Goal: Information Seeking & Learning: Learn about a topic

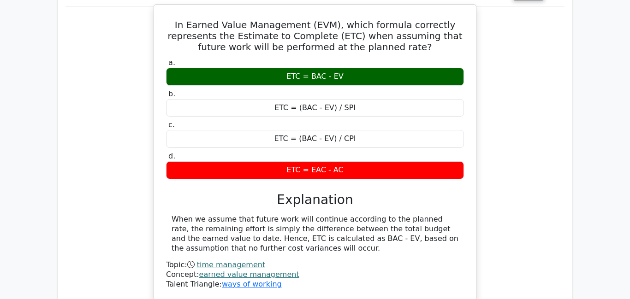
scroll to position [1561, 0]
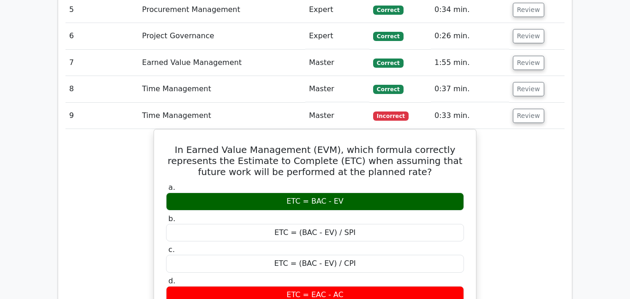
scroll to position [1169, 0]
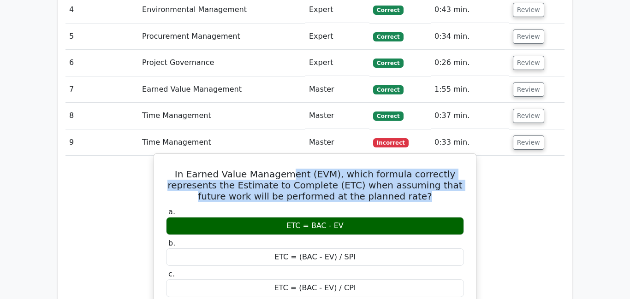
drag, startPoint x: 279, startPoint y: 154, endPoint x: 325, endPoint y: 184, distance: 54.8
click at [325, 184] on div "In Earned Value Management (EVM), which formula correctly represents the Estima…" at bounding box center [315, 302] width 315 height 289
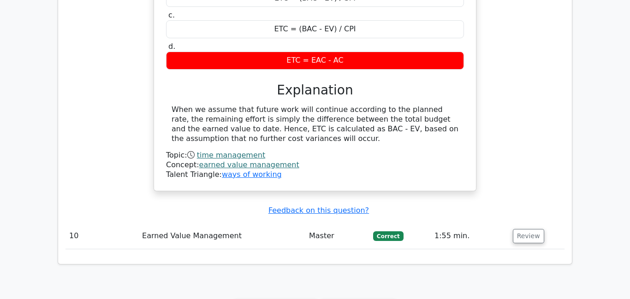
scroll to position [1441, 0]
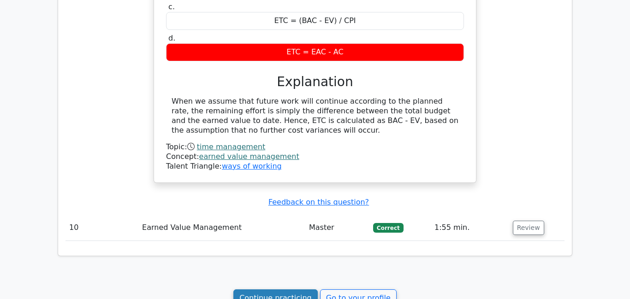
click at [304, 290] on link "Continue practicing" at bounding box center [275, 299] width 84 height 18
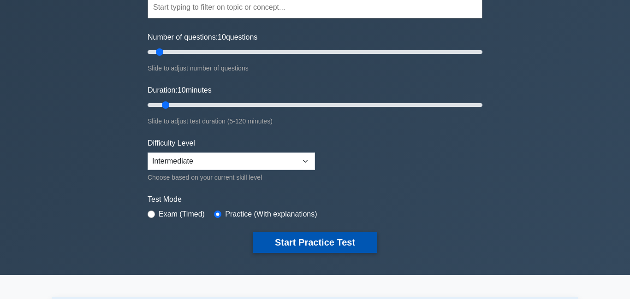
scroll to position [95, 0]
click at [311, 240] on button "Start Practice Test" at bounding box center [315, 242] width 125 height 21
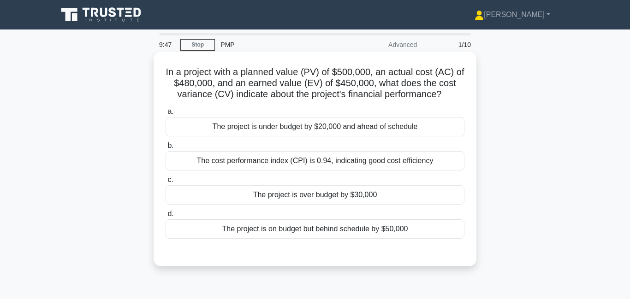
drag, startPoint x: 237, startPoint y: 83, endPoint x: 391, endPoint y: 102, distance: 155.6
click at [391, 102] on div "In a project with a planned value (PV) of $500,000, an actual cost (AC) of $480…" at bounding box center [314, 159] width 315 height 208
click at [324, 199] on div "The project is over budget by $30,000" at bounding box center [315, 194] width 299 height 19
click at [166, 183] on input "c. The project is over budget by $30,000" at bounding box center [166, 180] width 0 height 6
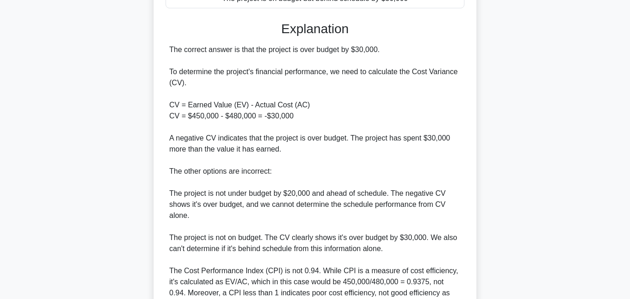
scroll to position [295, 0]
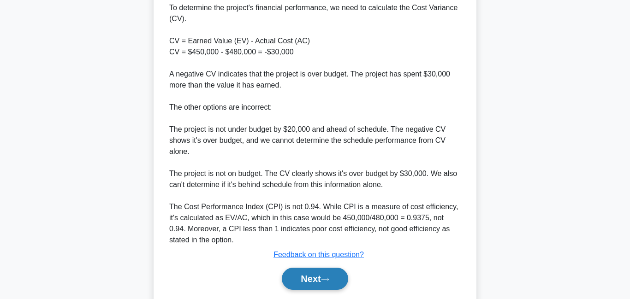
drag, startPoint x: 317, startPoint y: 288, endPoint x: 326, endPoint y: 284, distance: 9.5
click at [317, 288] on button "Next" at bounding box center [315, 279] width 66 height 22
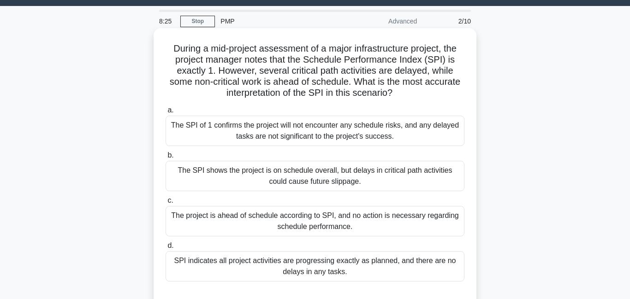
scroll to position [25, 0]
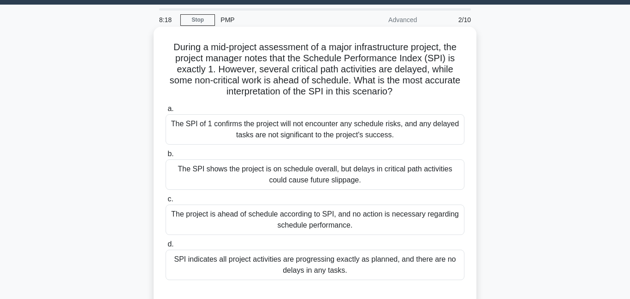
click at [270, 173] on div "The SPI shows the project is on schedule overall, but delays in critical path a…" at bounding box center [315, 175] width 299 height 30
click at [166, 157] on input "b. The SPI shows the project is on schedule overall, but delays in critical pat…" at bounding box center [166, 154] width 0 height 6
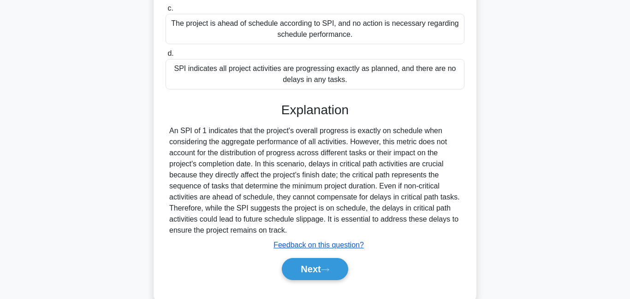
scroll to position [237, 0]
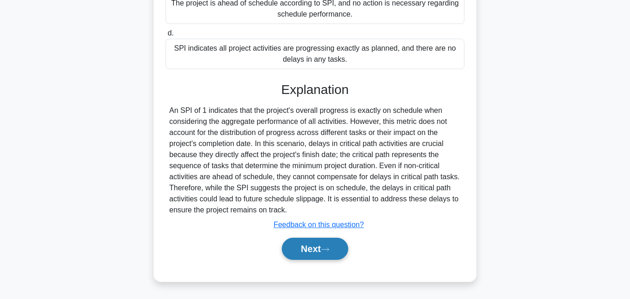
click at [306, 248] on button "Next" at bounding box center [315, 249] width 66 height 22
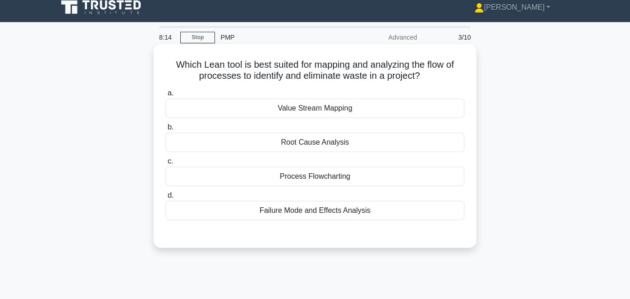
scroll to position [0, 0]
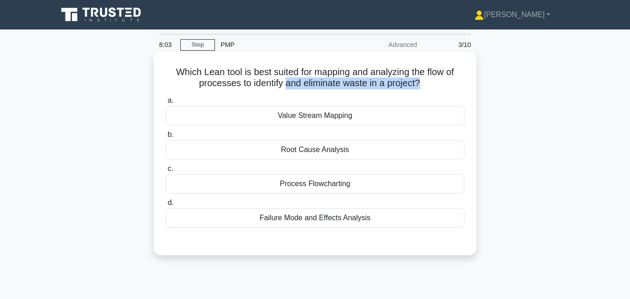
drag, startPoint x: 285, startPoint y: 86, endPoint x: 417, endPoint y: 85, distance: 131.9
click at [417, 85] on h5 "Which Lean tool is best suited for mapping and analyzing the flow of processes …" at bounding box center [315, 77] width 301 height 23
click at [332, 120] on div "Value Stream Mapping" at bounding box center [315, 115] width 299 height 19
click at [166, 104] on input "a. Value Stream Mapping" at bounding box center [166, 101] width 0 height 6
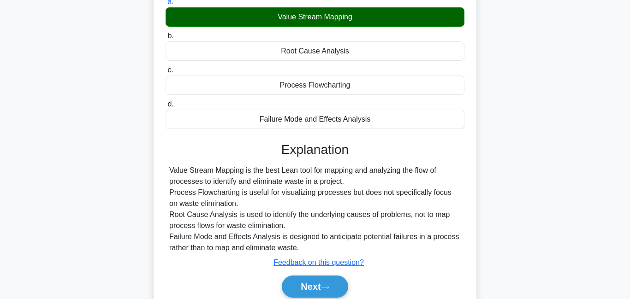
scroll to position [184, 0]
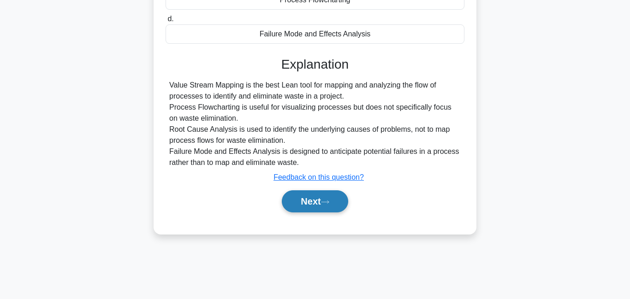
click at [326, 204] on button "Next" at bounding box center [315, 201] width 66 height 22
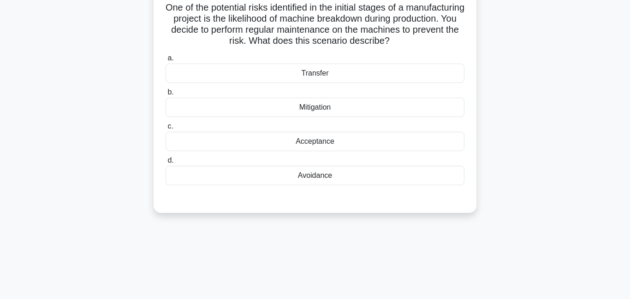
scroll to position [0, 0]
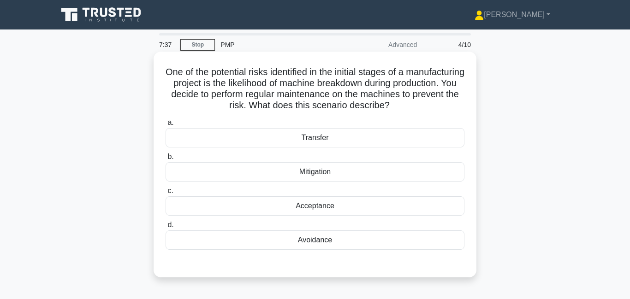
click at [322, 173] on div "Mitigation" at bounding box center [315, 171] width 299 height 19
click at [166, 160] on input "b. Mitigation" at bounding box center [166, 157] width 0 height 6
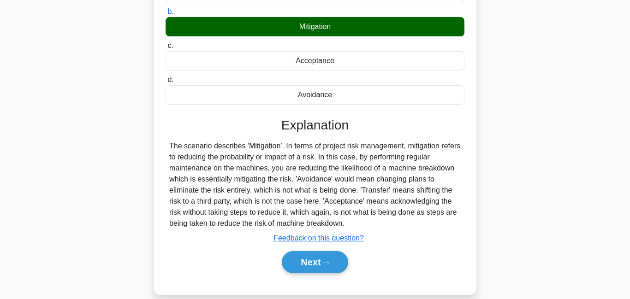
scroll to position [199, 0]
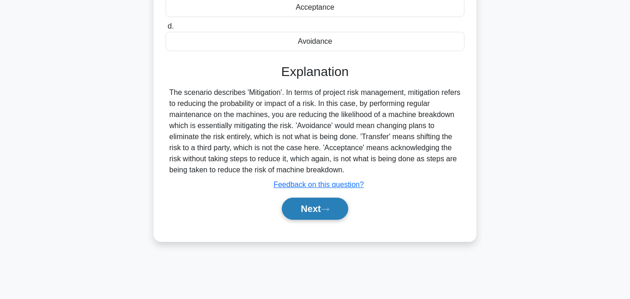
click at [326, 204] on button "Next" at bounding box center [315, 209] width 66 height 22
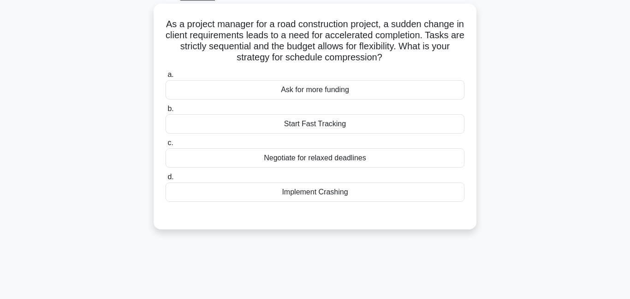
scroll to position [42, 0]
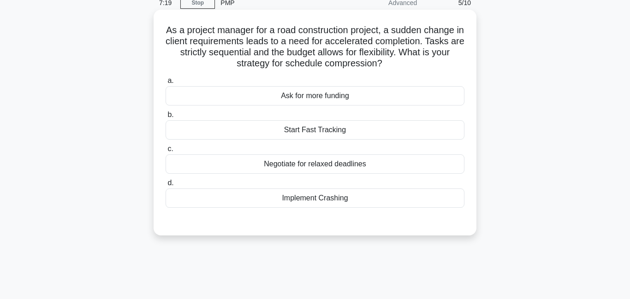
drag, startPoint x: 225, startPoint y: 52, endPoint x: 388, endPoint y: 60, distance: 163.9
click at [388, 60] on h5 "As a project manager for a road construction project, a sudden change in client…" at bounding box center [315, 46] width 301 height 45
click at [337, 199] on div "Implement Crashing" at bounding box center [315, 198] width 299 height 19
click at [166, 186] on input "d. Implement Crashing" at bounding box center [166, 183] width 0 height 6
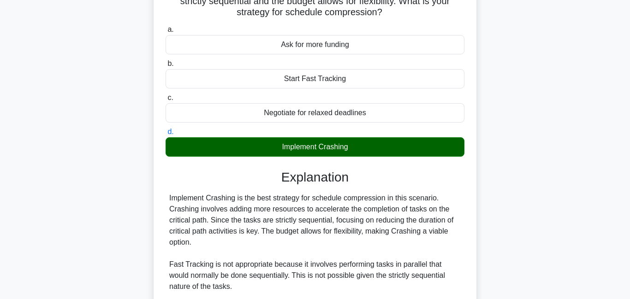
scroll to position [226, 0]
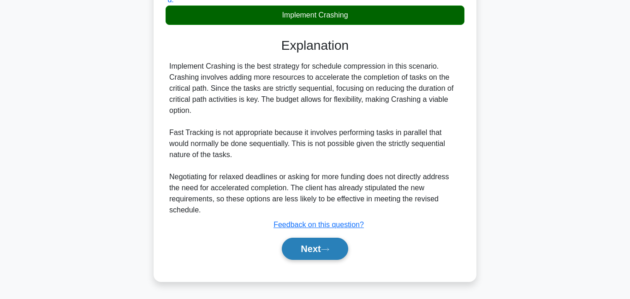
drag, startPoint x: 318, startPoint y: 251, endPoint x: 332, endPoint y: 237, distance: 20.2
click at [318, 251] on button "Next" at bounding box center [315, 249] width 66 height 22
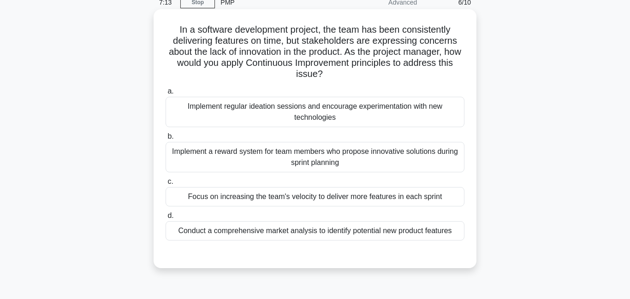
scroll to position [0, 0]
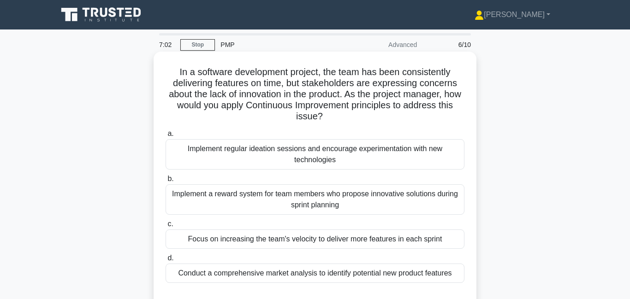
drag, startPoint x: 312, startPoint y: 69, endPoint x: 344, endPoint y: 111, distance: 52.4
click at [345, 112] on h5 "In a software development project, the team has been consistently delivering fe…" at bounding box center [315, 94] width 301 height 56
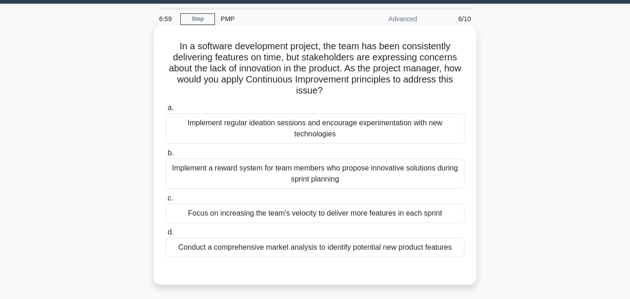
scroll to position [33, 0]
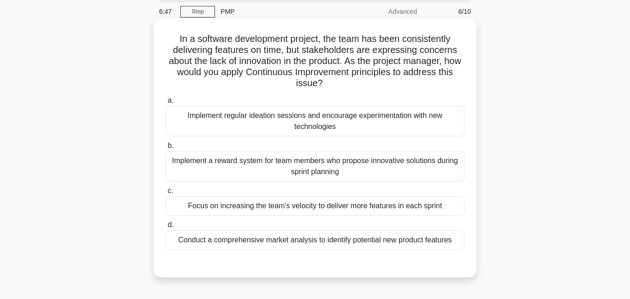
click at [347, 128] on div "Implement regular ideation sessions and encourage experimentation with new tech…" at bounding box center [315, 121] width 299 height 30
click at [166, 104] on input "a. Implement regular ideation sessions and encourage experimentation with new t…" at bounding box center [166, 101] width 0 height 6
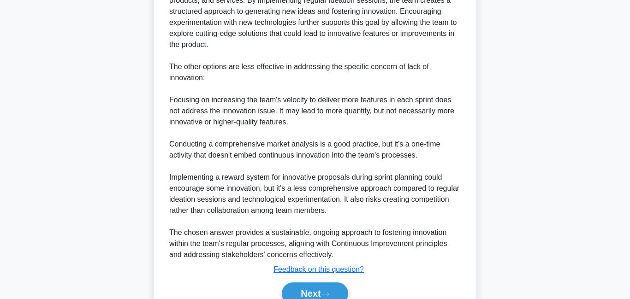
scroll to position [413, 0]
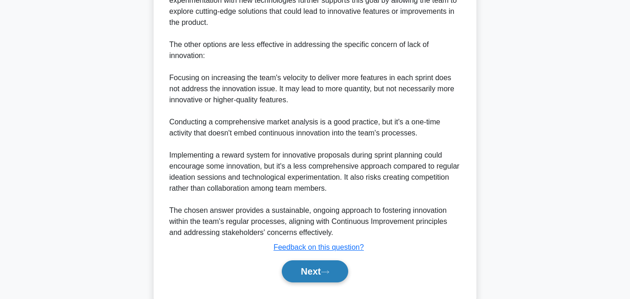
click at [297, 267] on button "Next" at bounding box center [315, 272] width 66 height 22
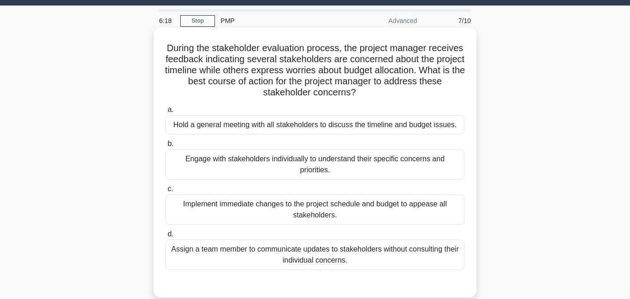
scroll to position [29, 0]
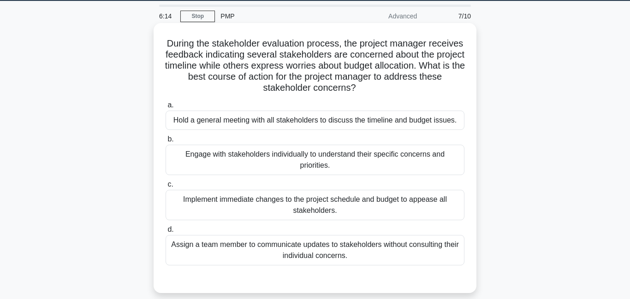
click at [318, 123] on div "Hold a general meeting with all stakeholders to discuss the timeline and budget…" at bounding box center [315, 120] width 299 height 19
click at [166, 108] on input "a. Hold a general meeting with all stakeholders to discuss the timeline and bud…" at bounding box center [166, 105] width 0 height 6
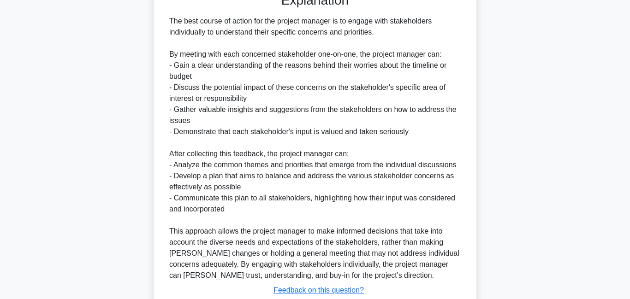
scroll to position [381, 0]
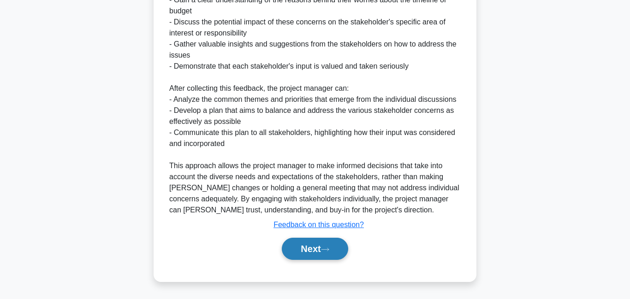
click at [310, 257] on button "Next" at bounding box center [315, 249] width 66 height 22
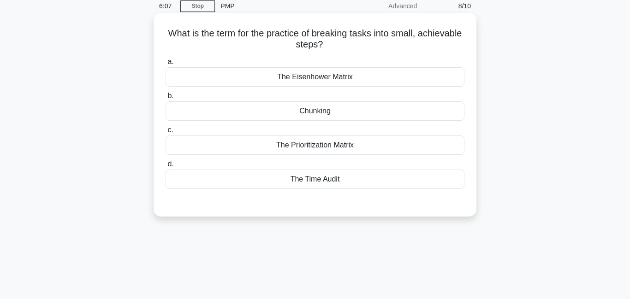
scroll to position [0, 0]
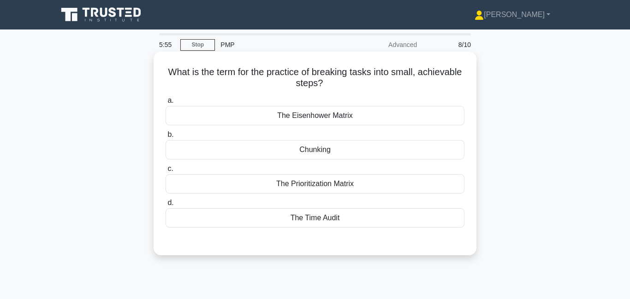
click at [330, 150] on div "Chunking" at bounding box center [315, 149] width 299 height 19
click at [166, 138] on input "b. Chunking" at bounding box center [166, 135] width 0 height 6
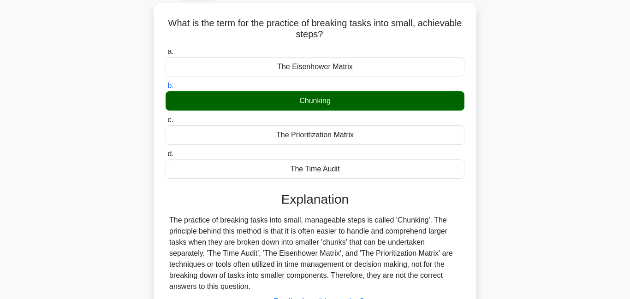
scroll to position [160, 0]
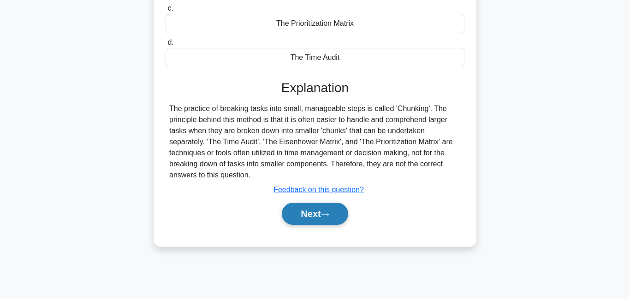
click at [338, 215] on button "Next" at bounding box center [315, 214] width 66 height 22
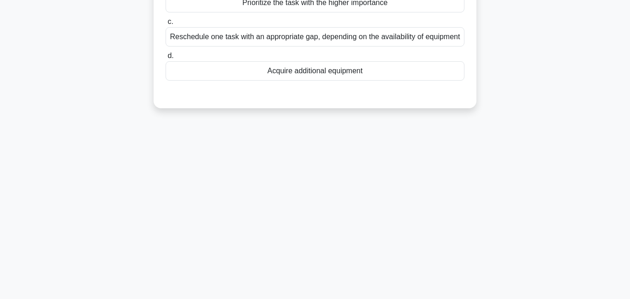
scroll to position [0, 0]
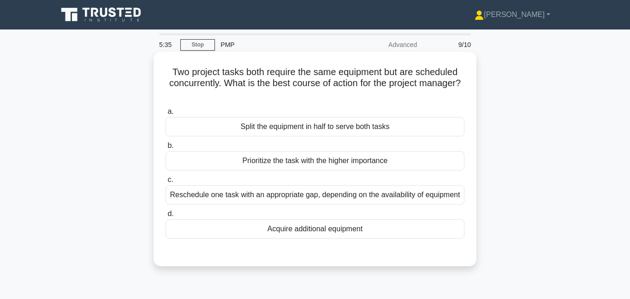
click at [311, 200] on div "Reschedule one task with an appropriate gap, depending on the availability of e…" at bounding box center [315, 194] width 299 height 19
click at [166, 183] on input "c. Reschedule one task with an appropriate gap, depending on the availability o…" at bounding box center [166, 180] width 0 height 6
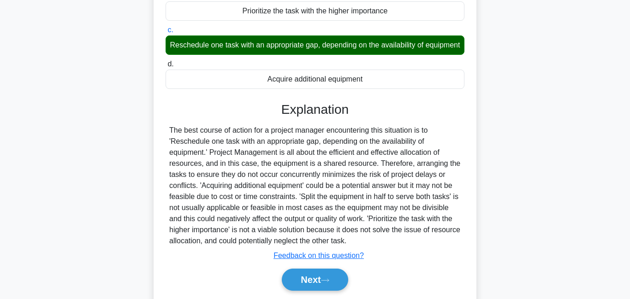
scroll to position [199, 0]
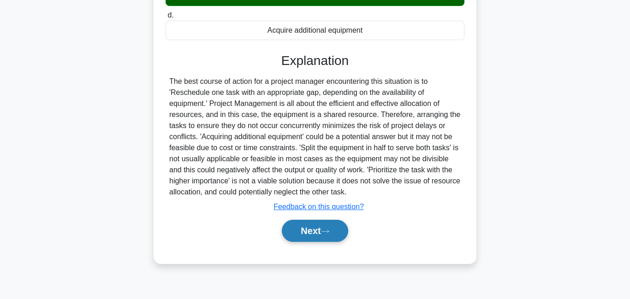
click at [313, 238] on button "Next" at bounding box center [315, 231] width 66 height 22
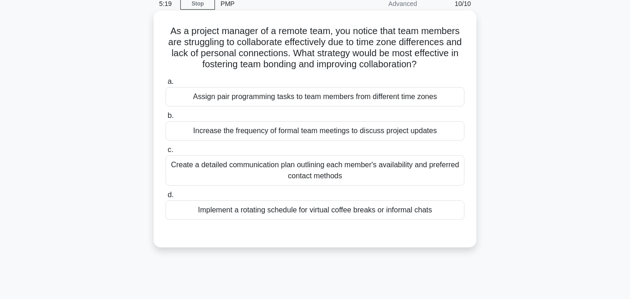
scroll to position [44, 0]
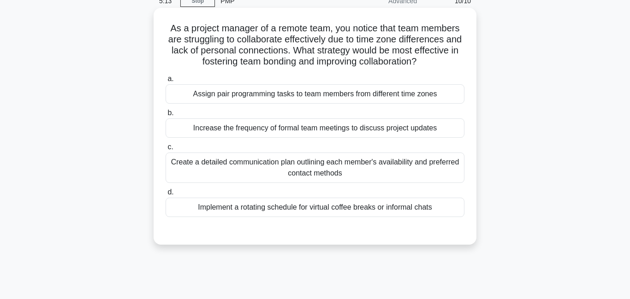
click at [304, 171] on div "Create a detailed communication plan outlining each member's availability and p…" at bounding box center [315, 168] width 299 height 30
click at [166, 150] on input "c. Create a detailed communication plan outlining each member's availability an…" at bounding box center [166, 147] width 0 height 6
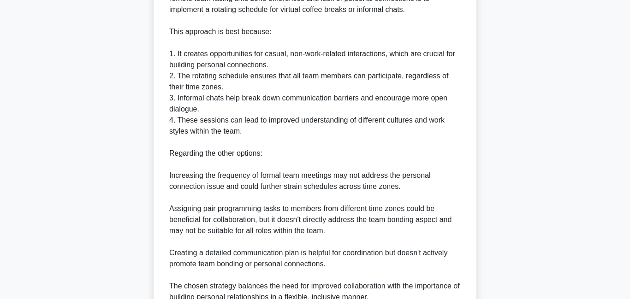
scroll to position [356, 0]
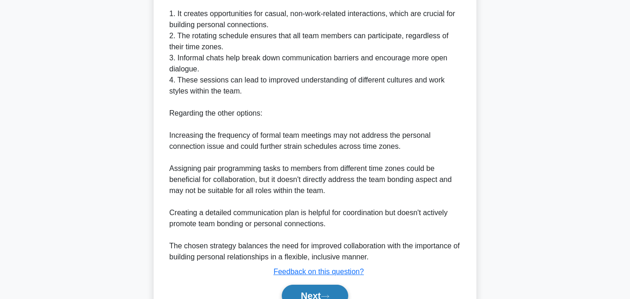
click at [299, 295] on button "Next" at bounding box center [315, 296] width 66 height 22
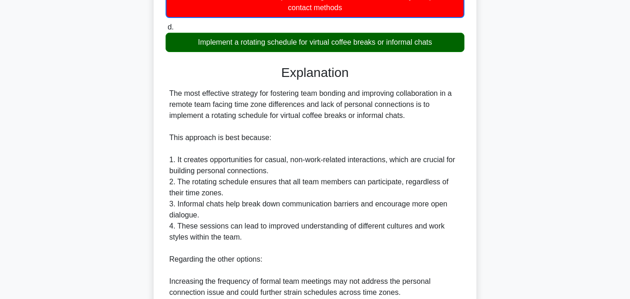
scroll to position [192, 0]
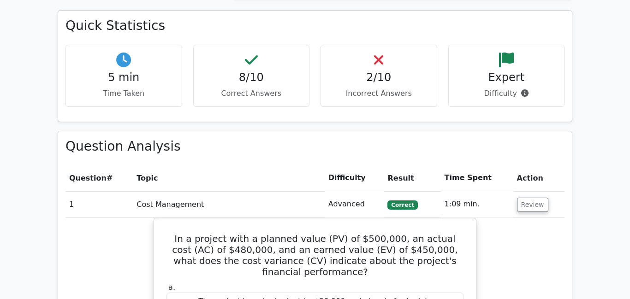
scroll to position [10, 0]
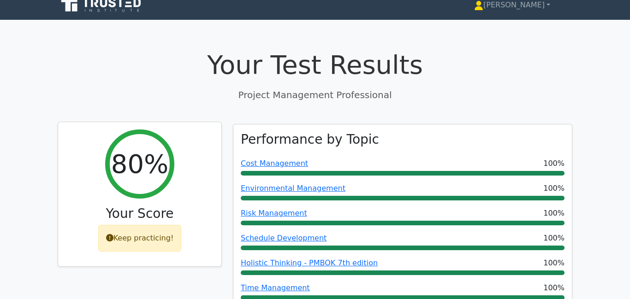
click at [132, 239] on div "Keep practicing!" at bounding box center [139, 238] width 83 height 27
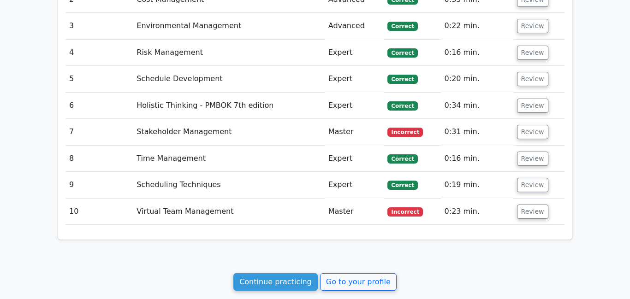
scroll to position [1278, 0]
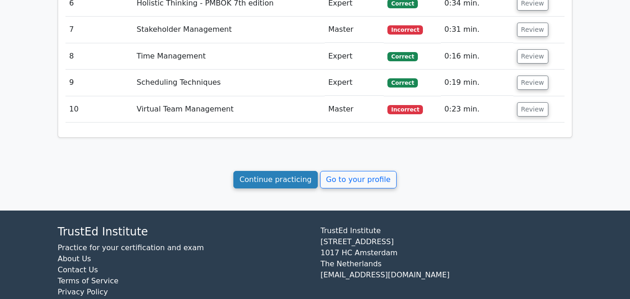
click at [289, 171] on link "Continue practicing" at bounding box center [275, 180] width 84 height 18
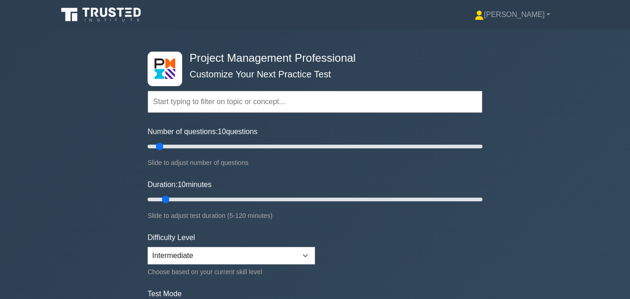
scroll to position [109, 0]
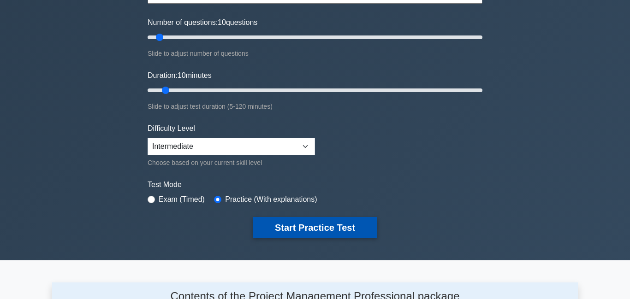
click at [279, 226] on button "Start Practice Test" at bounding box center [315, 227] width 125 height 21
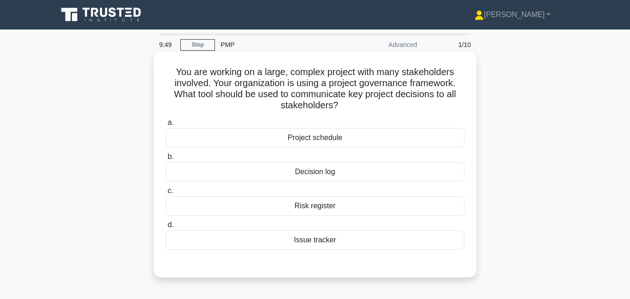
drag, startPoint x: 283, startPoint y: 95, endPoint x: 349, endPoint y: 109, distance: 67.1
click at [349, 109] on h5 "You are working on a large, complex project with many stakeholders involved. Yo…" at bounding box center [315, 88] width 301 height 45
click at [316, 170] on div "Decision log" at bounding box center [315, 171] width 299 height 19
click at [166, 160] on input "b. Decision log" at bounding box center [166, 157] width 0 height 6
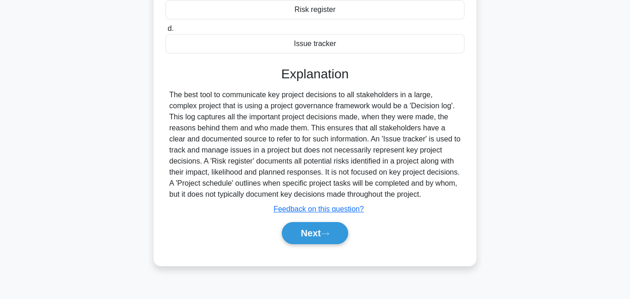
scroll to position [199, 0]
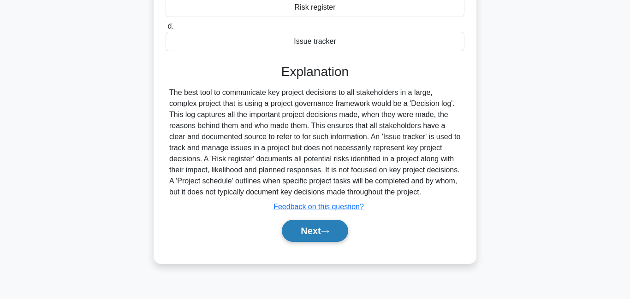
click at [309, 237] on button "Next" at bounding box center [315, 231] width 66 height 22
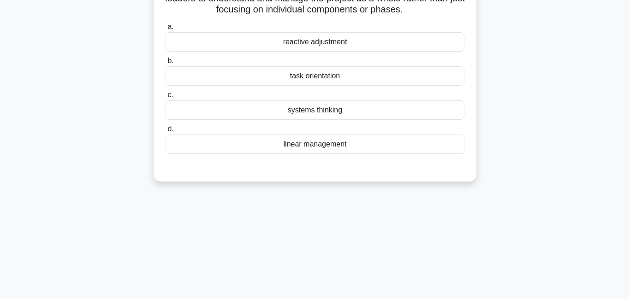
scroll to position [24, 0]
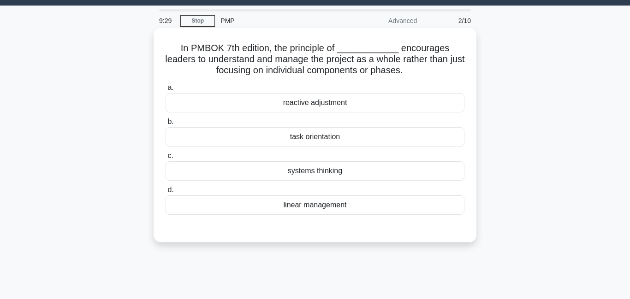
click at [315, 171] on div "systems thinking" at bounding box center [315, 170] width 299 height 19
click at [166, 159] on input "c. systems thinking" at bounding box center [166, 156] width 0 height 6
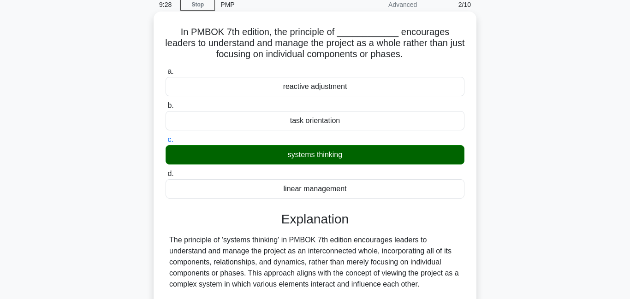
scroll to position [199, 0]
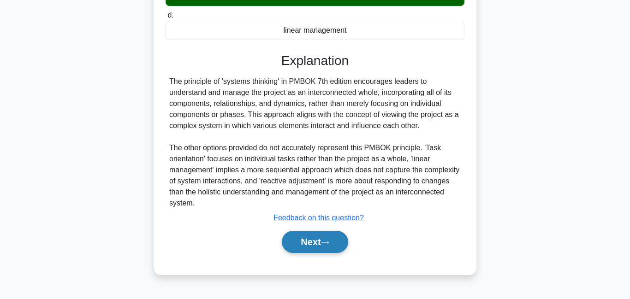
click at [302, 251] on button "Next" at bounding box center [315, 242] width 66 height 22
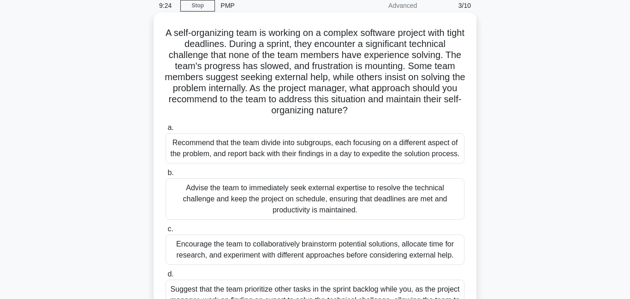
scroll to position [39, 0]
click at [270, 47] on h5 "A self-organizing team is working on a complex software project with tight dead…" at bounding box center [315, 72] width 301 height 89
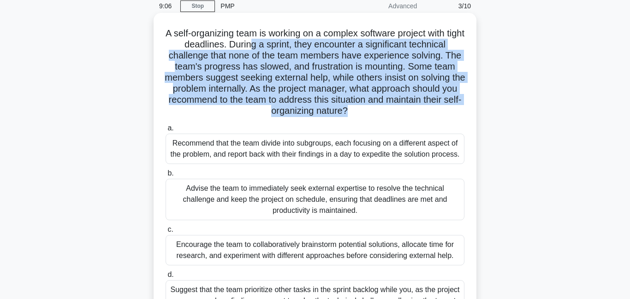
drag, startPoint x: 258, startPoint y: 47, endPoint x: 294, endPoint y: 119, distance: 80.2
click at [294, 119] on div "A self-organizing team is working on a complex software project with tight dead…" at bounding box center [314, 181] width 315 height 329
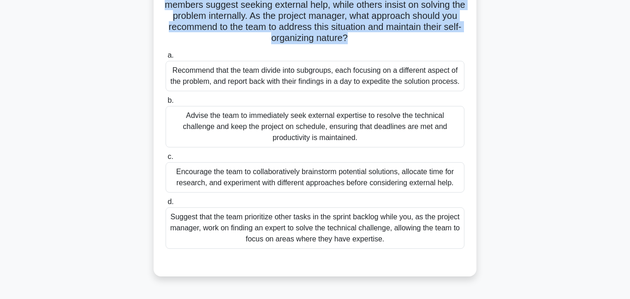
scroll to position [132, 0]
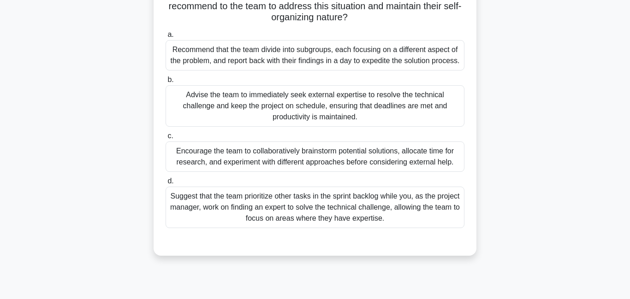
click at [227, 168] on div "Encourage the team to collaboratively brainstorm potential solutions, allocate …" at bounding box center [315, 157] width 299 height 30
click at [166, 139] on input "c. Encourage the team to collaboratively brainstorm potential solutions, alloca…" at bounding box center [166, 136] width 0 height 6
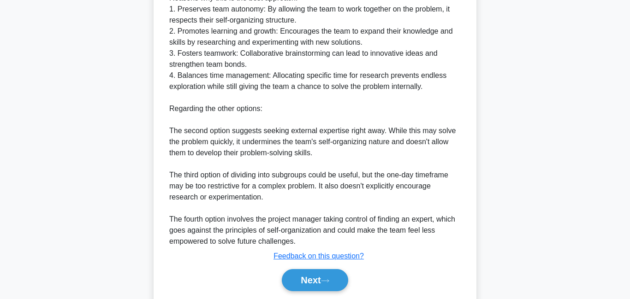
scroll to position [502, 0]
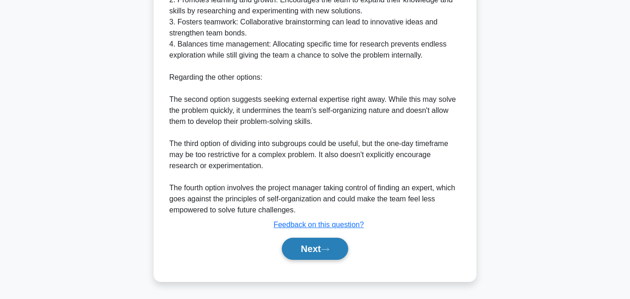
click at [316, 248] on button "Next" at bounding box center [315, 249] width 66 height 22
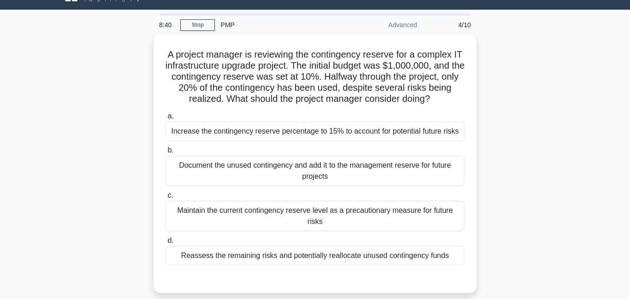
scroll to position [0, 0]
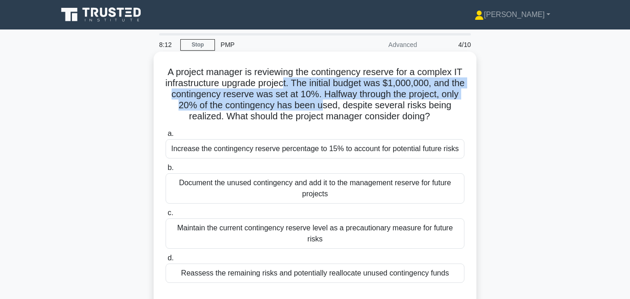
drag, startPoint x: 290, startPoint y: 87, endPoint x: 336, endPoint y: 101, distance: 48.0
click at [336, 101] on h5 "A project manager is reviewing the contingency reserve for a complex IT infrast…" at bounding box center [315, 94] width 301 height 56
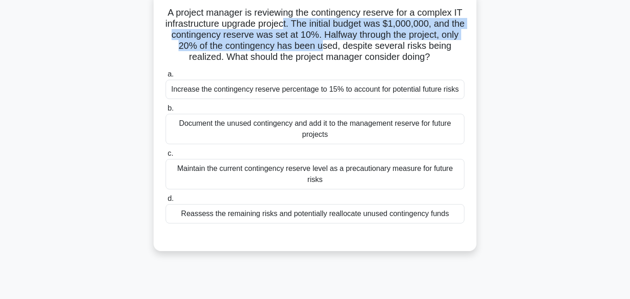
scroll to position [65, 0]
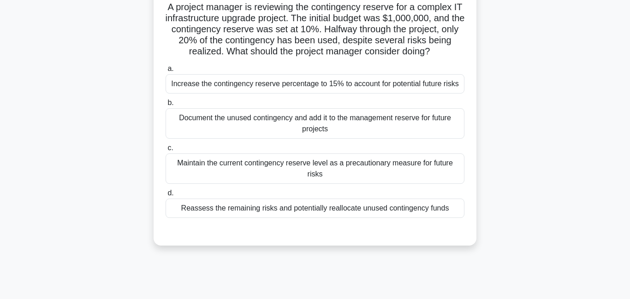
click at [254, 208] on div "Reassess the remaining risks and potentially reallocate unused contingency funds" at bounding box center [315, 208] width 299 height 19
click at [166, 196] on input "d. Reassess the remaining risks and potentially reallocate unused contingency f…" at bounding box center [166, 193] width 0 height 6
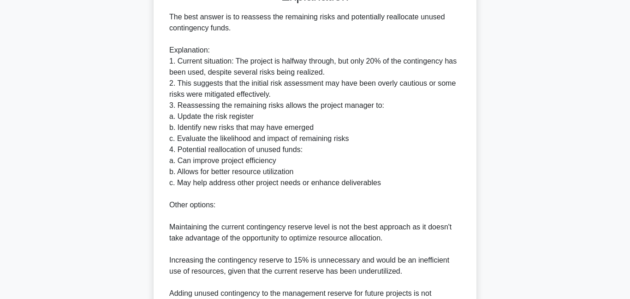
scroll to position [458, 0]
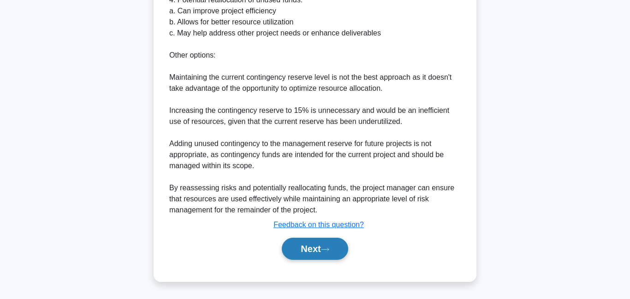
click at [302, 251] on button "Next" at bounding box center [315, 249] width 66 height 22
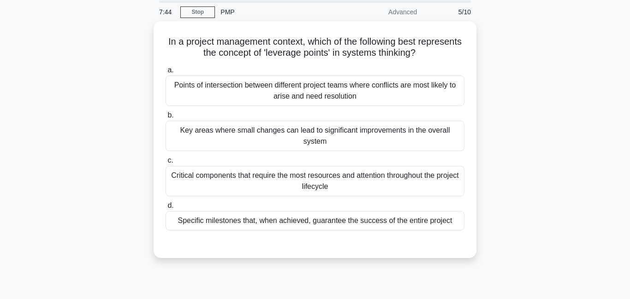
scroll to position [0, 0]
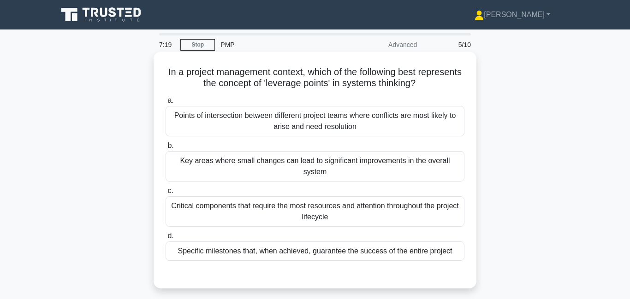
click at [281, 172] on div "Key areas where small changes can lead to significant improvements in the overa…" at bounding box center [315, 166] width 299 height 30
click at [166, 149] on input "b. Key areas where small changes can lead to significant improvements in the ov…" at bounding box center [166, 146] width 0 height 6
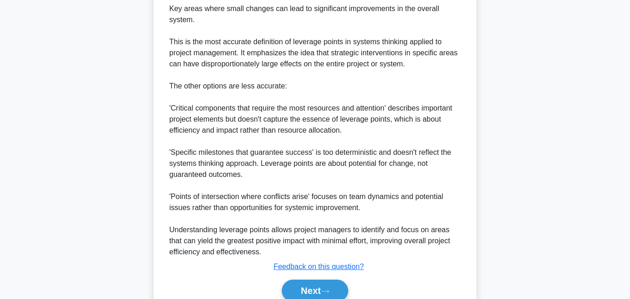
scroll to position [380, 0]
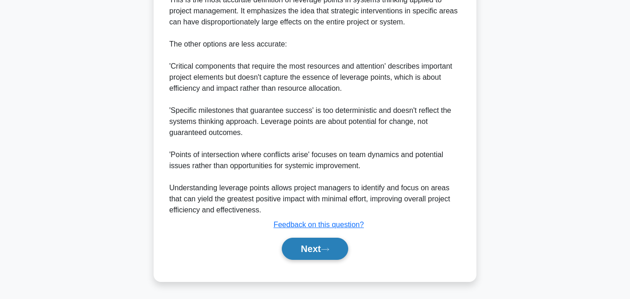
click at [306, 247] on button "Next" at bounding box center [315, 249] width 66 height 22
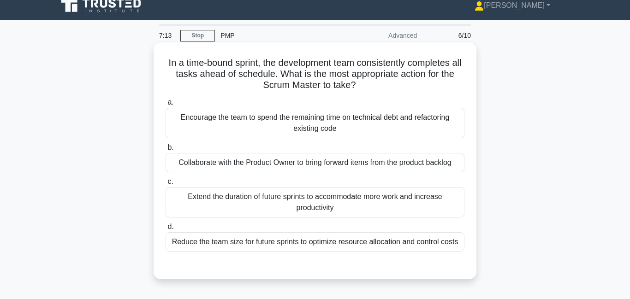
scroll to position [5, 0]
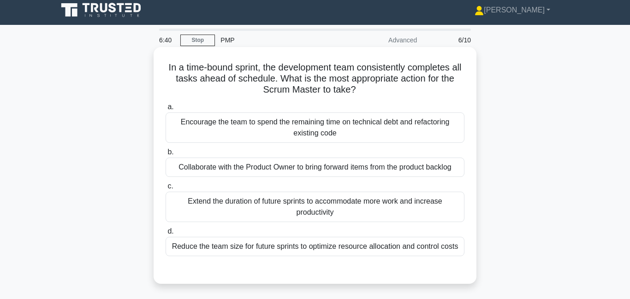
click at [270, 167] on div "Collaborate with the Product Owner to bring forward items from the product back…" at bounding box center [315, 167] width 299 height 19
click at [166, 155] on input "b. Collaborate with the Product Owner to bring forward items from the product b…" at bounding box center [166, 152] width 0 height 6
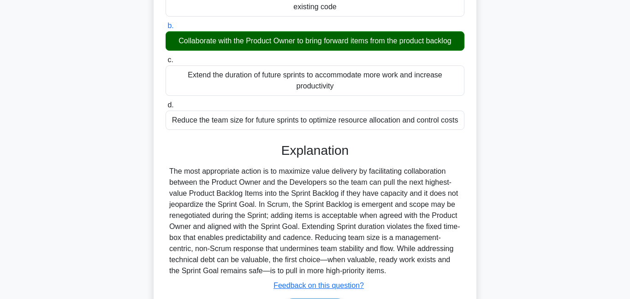
scroll to position [199, 0]
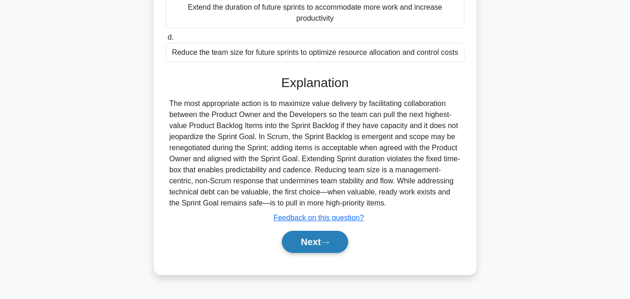
click at [321, 240] on button "Next" at bounding box center [315, 242] width 66 height 22
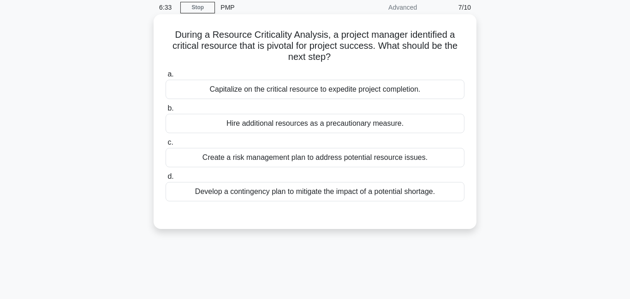
scroll to position [0, 0]
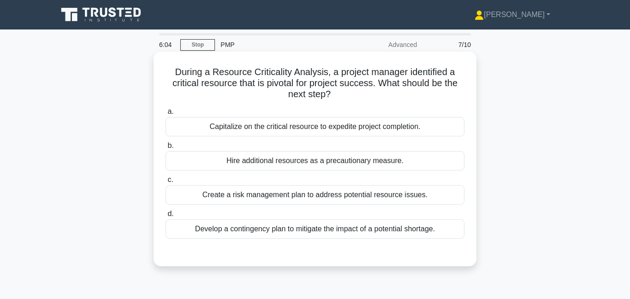
click at [299, 198] on div "Create a risk management plan to address potential resource issues." at bounding box center [315, 194] width 299 height 19
click at [166, 183] on input "c. Create a risk management plan to address potential resource issues." at bounding box center [166, 180] width 0 height 6
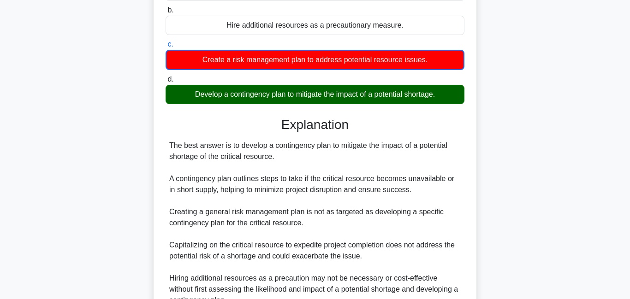
scroll to position [226, 0]
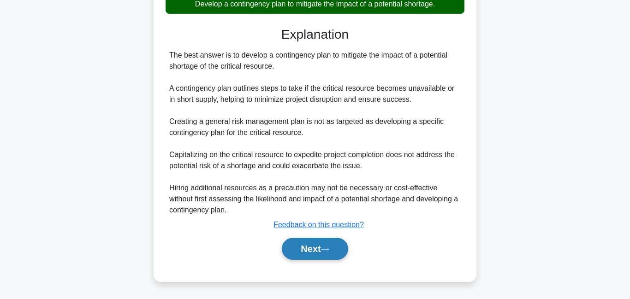
click at [310, 250] on button "Next" at bounding box center [315, 249] width 66 height 22
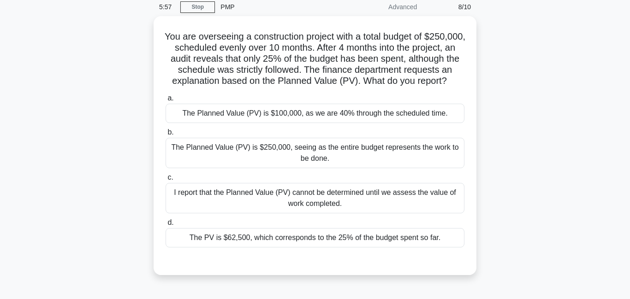
scroll to position [28, 0]
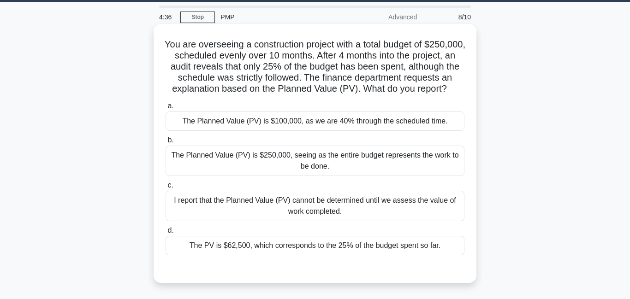
click at [407, 131] on div "The Planned Value (PV) is $100,000, as we are 40% through the scheduled time." at bounding box center [315, 121] width 299 height 19
click at [166, 109] on input "a. The Planned Value (PV) is $100,000, as we are 40% through the scheduled time." at bounding box center [166, 106] width 0 height 6
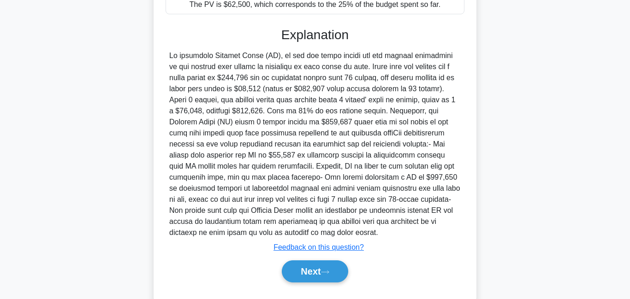
scroll to position [303, 0]
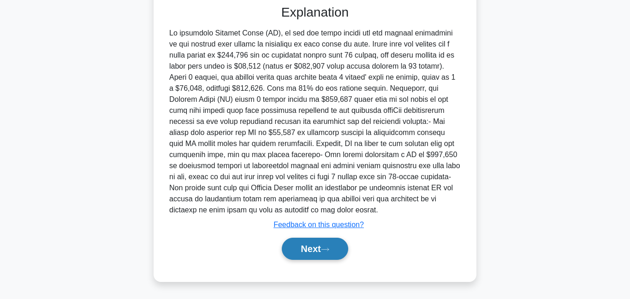
click at [309, 257] on button "Next" at bounding box center [315, 249] width 66 height 22
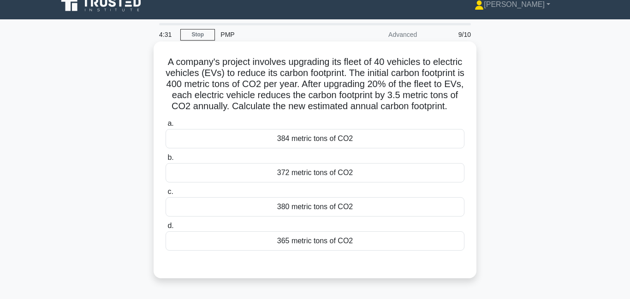
scroll to position [0, 0]
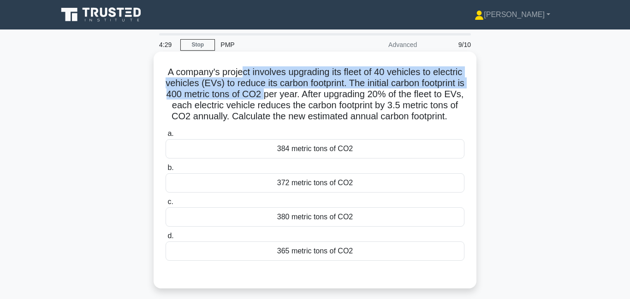
drag, startPoint x: 246, startPoint y: 69, endPoint x: 278, endPoint y: 96, distance: 41.6
click at [278, 96] on h5 "A company's project involves upgrading its fleet of 40 vehicles to electric veh…" at bounding box center [315, 94] width 301 height 56
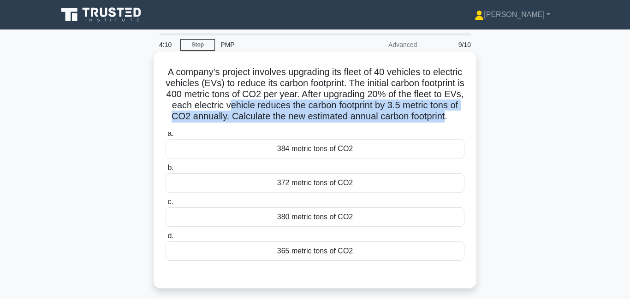
drag, startPoint x: 244, startPoint y: 108, endPoint x: 448, endPoint y: 114, distance: 204.4
click at [448, 114] on h5 "A company's project involves upgrading its fleet of 40 vehicles to electric veh…" at bounding box center [315, 94] width 301 height 56
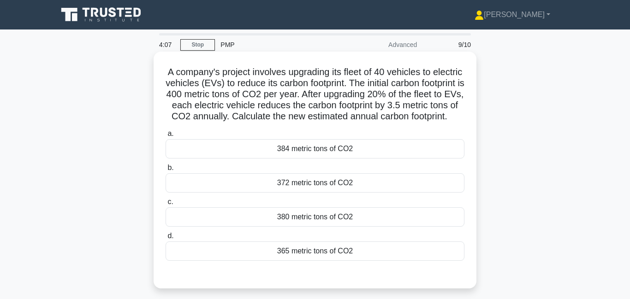
click at [322, 94] on h5 "A company's project involves upgrading its fleet of 40 vehicles to electric veh…" at bounding box center [315, 94] width 301 height 56
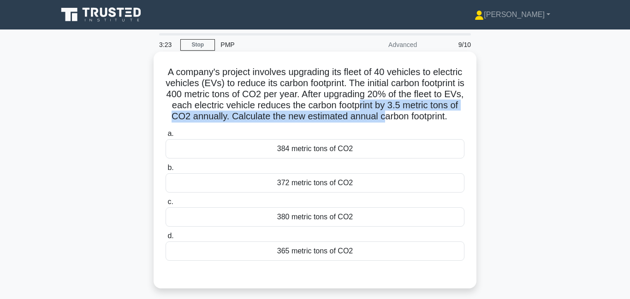
drag, startPoint x: 371, startPoint y: 107, endPoint x: 387, endPoint y: 119, distance: 20.7
click at [387, 119] on h5 "A company's project involves upgrading its fleet of 40 vehicles to electric veh…" at bounding box center [315, 94] width 301 height 56
drag, startPoint x: 306, startPoint y: 94, endPoint x: 470, endPoint y: 114, distance: 165.5
click at [470, 114] on div "A company's project involves upgrading its fleet of 40 vehicles to electric veh…" at bounding box center [314, 170] width 315 height 230
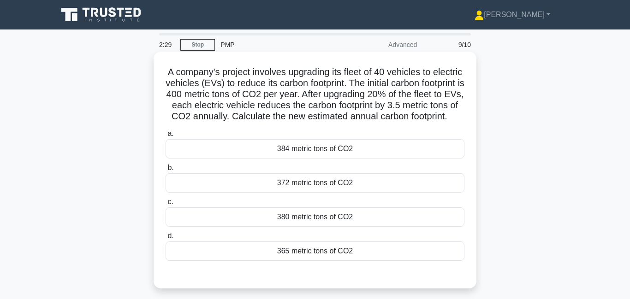
click at [372, 179] on div "372 metric tons of CO2" at bounding box center [315, 182] width 299 height 19
click at [166, 171] on input "b. 372 metric tons of CO2" at bounding box center [166, 168] width 0 height 6
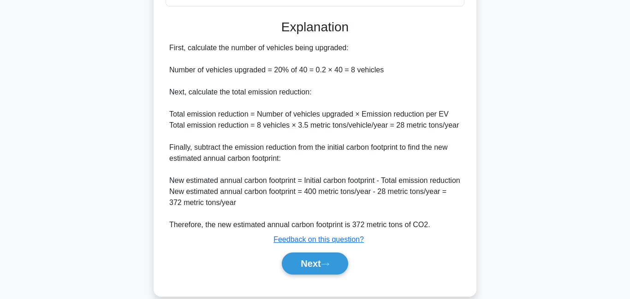
scroll to position [292, 0]
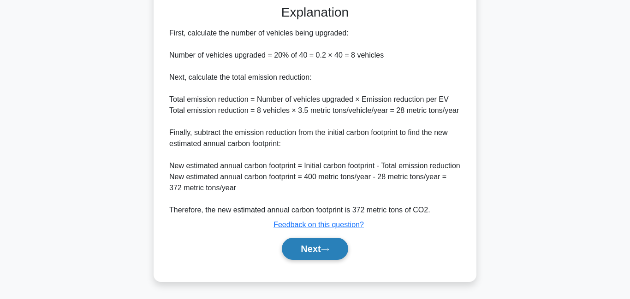
click at [319, 253] on button "Next" at bounding box center [315, 249] width 66 height 22
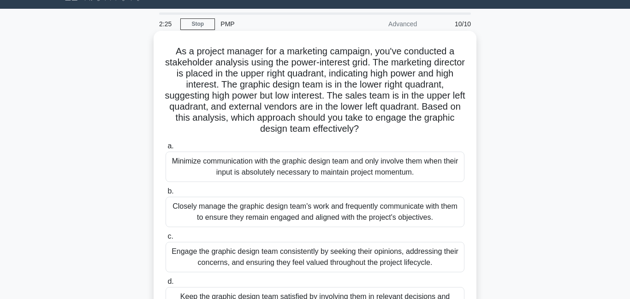
scroll to position [0, 0]
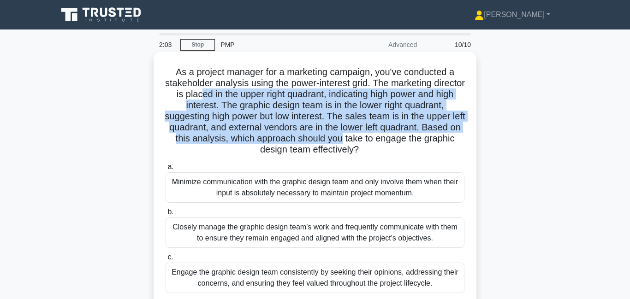
drag, startPoint x: 228, startPoint y: 98, endPoint x: 347, endPoint y: 136, distance: 124.8
click at [347, 136] on h5 "As a project manager for a marketing campaign, you've conducted a stakeholder a…" at bounding box center [315, 110] width 301 height 89
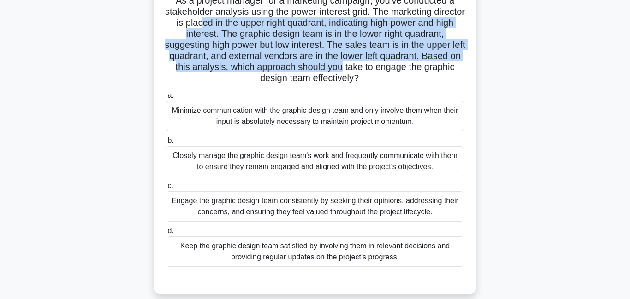
scroll to position [81, 0]
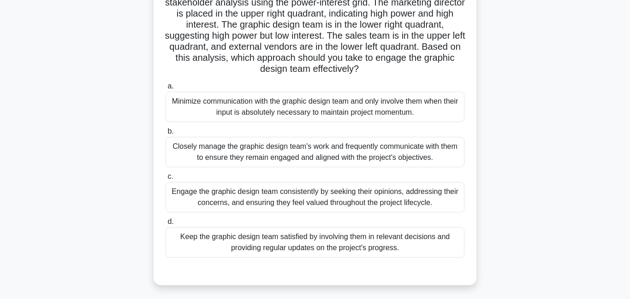
click at [273, 251] on div "Keep the graphic design team satisfied by involving them in relevant decisions …" at bounding box center [315, 242] width 299 height 30
click at [166, 225] on input "d. Keep the graphic design team satisfied by involving them in relevant decisio…" at bounding box center [166, 222] width 0 height 6
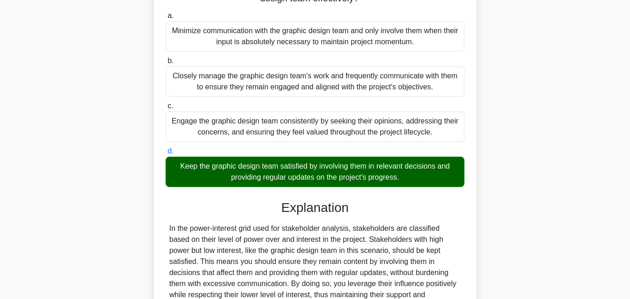
scroll to position [248, 0]
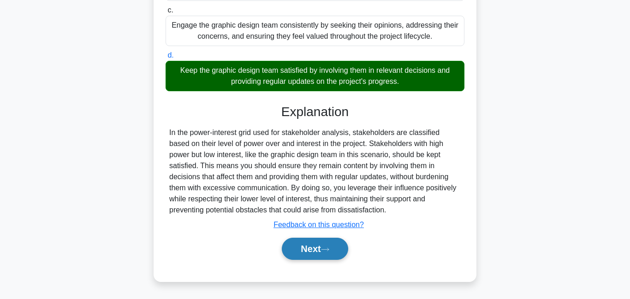
click at [319, 244] on button "Next" at bounding box center [315, 249] width 66 height 22
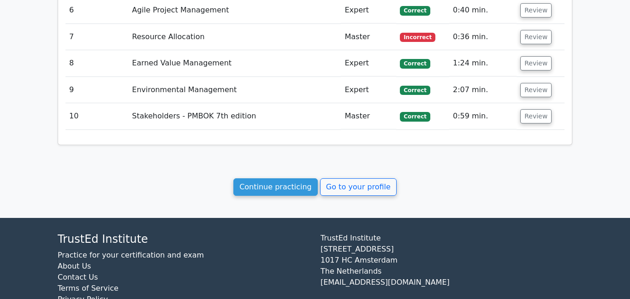
scroll to position [1059, 0]
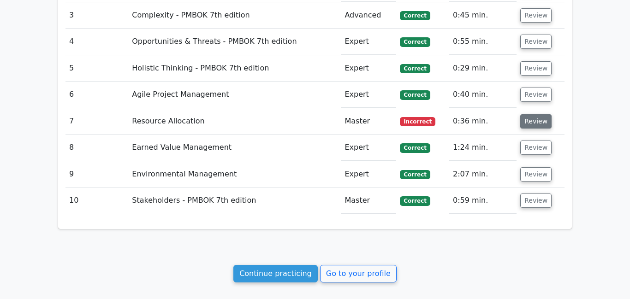
click at [537, 114] on button "Review" at bounding box center [535, 121] width 31 height 14
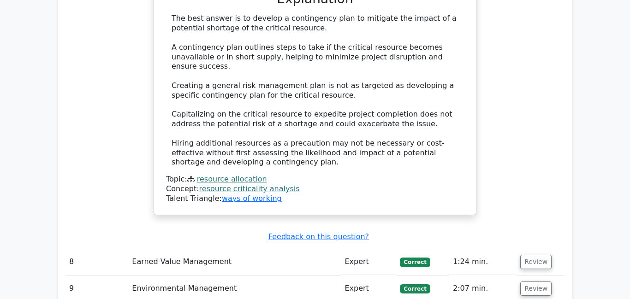
scroll to position [1571, 0]
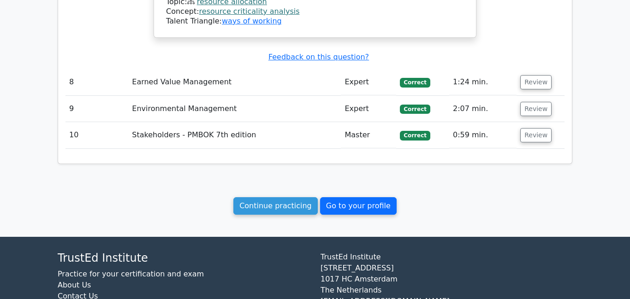
click at [340, 197] on link "Go to your profile" at bounding box center [358, 206] width 77 height 18
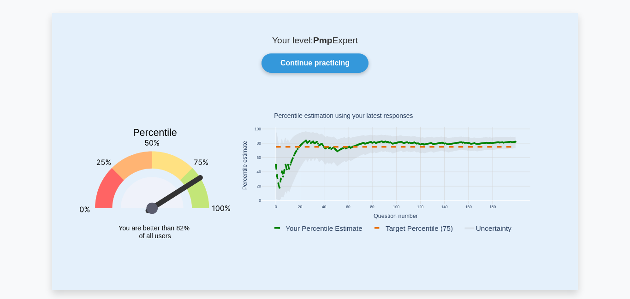
scroll to position [44, 0]
